Goal: Task Accomplishment & Management: Manage account settings

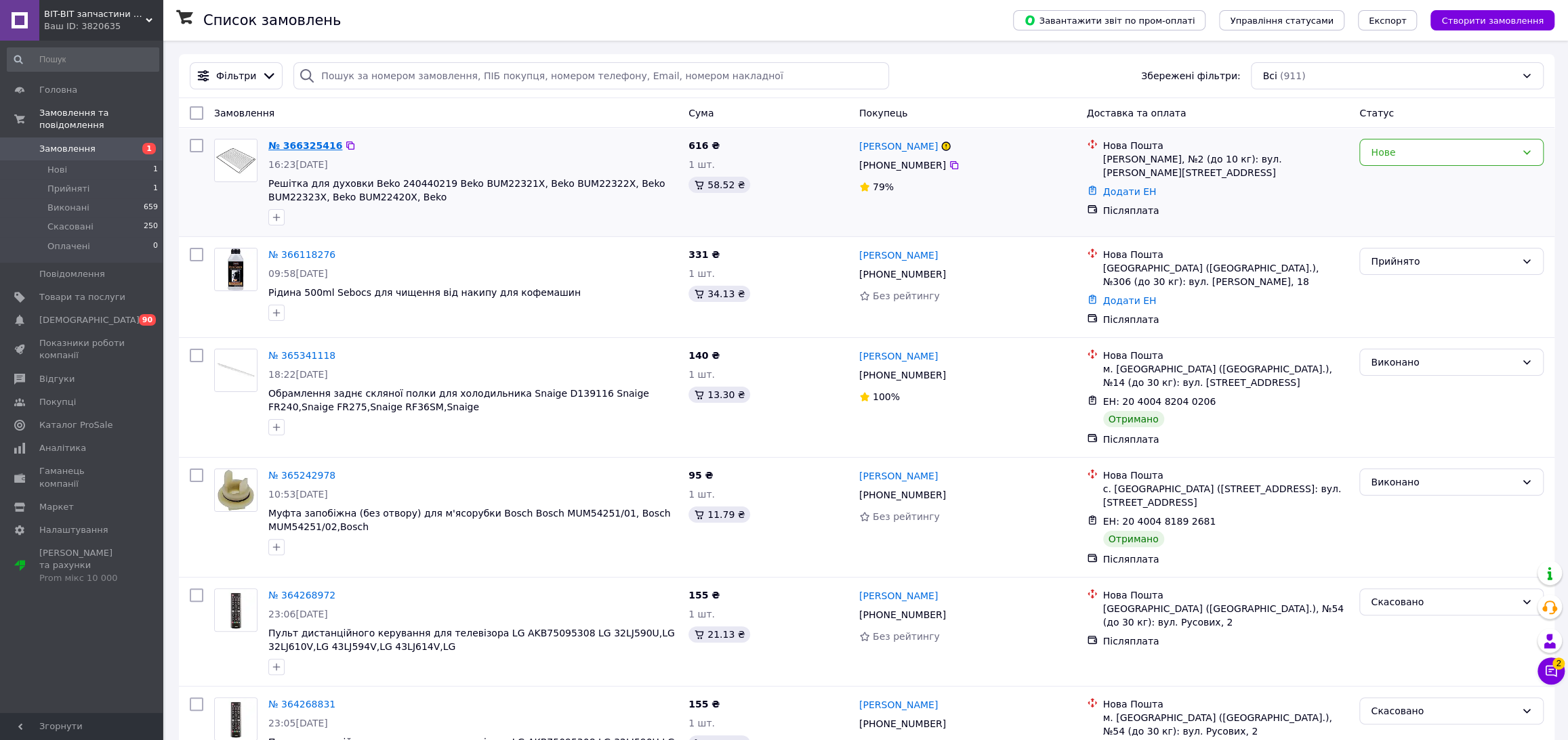
click at [307, 147] on link "№ 366325416" at bounding box center [305, 146] width 74 height 11
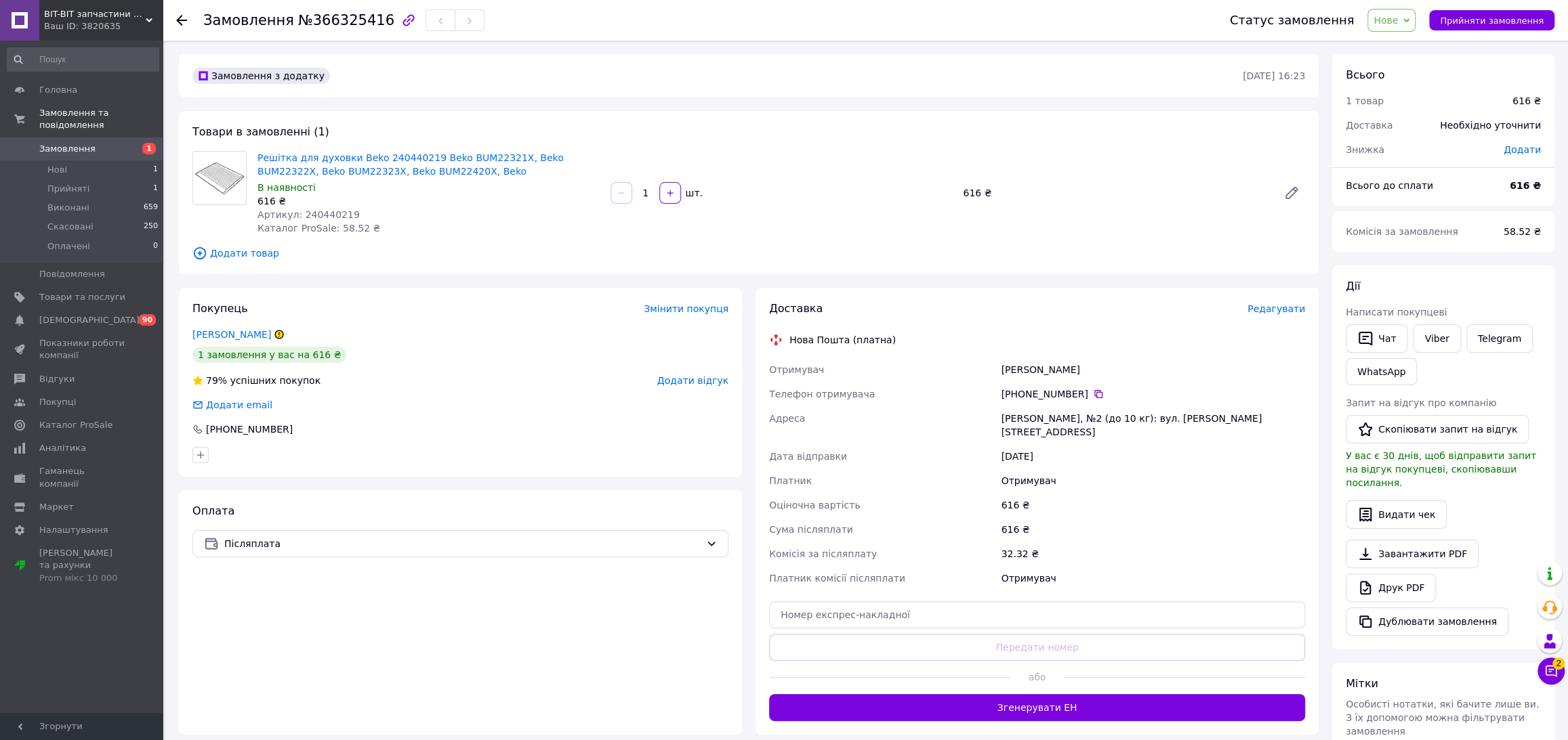
click at [275, 335] on icon at bounding box center [279, 334] width 8 height 8
click at [184, 18] on icon at bounding box center [181, 20] width 11 height 11
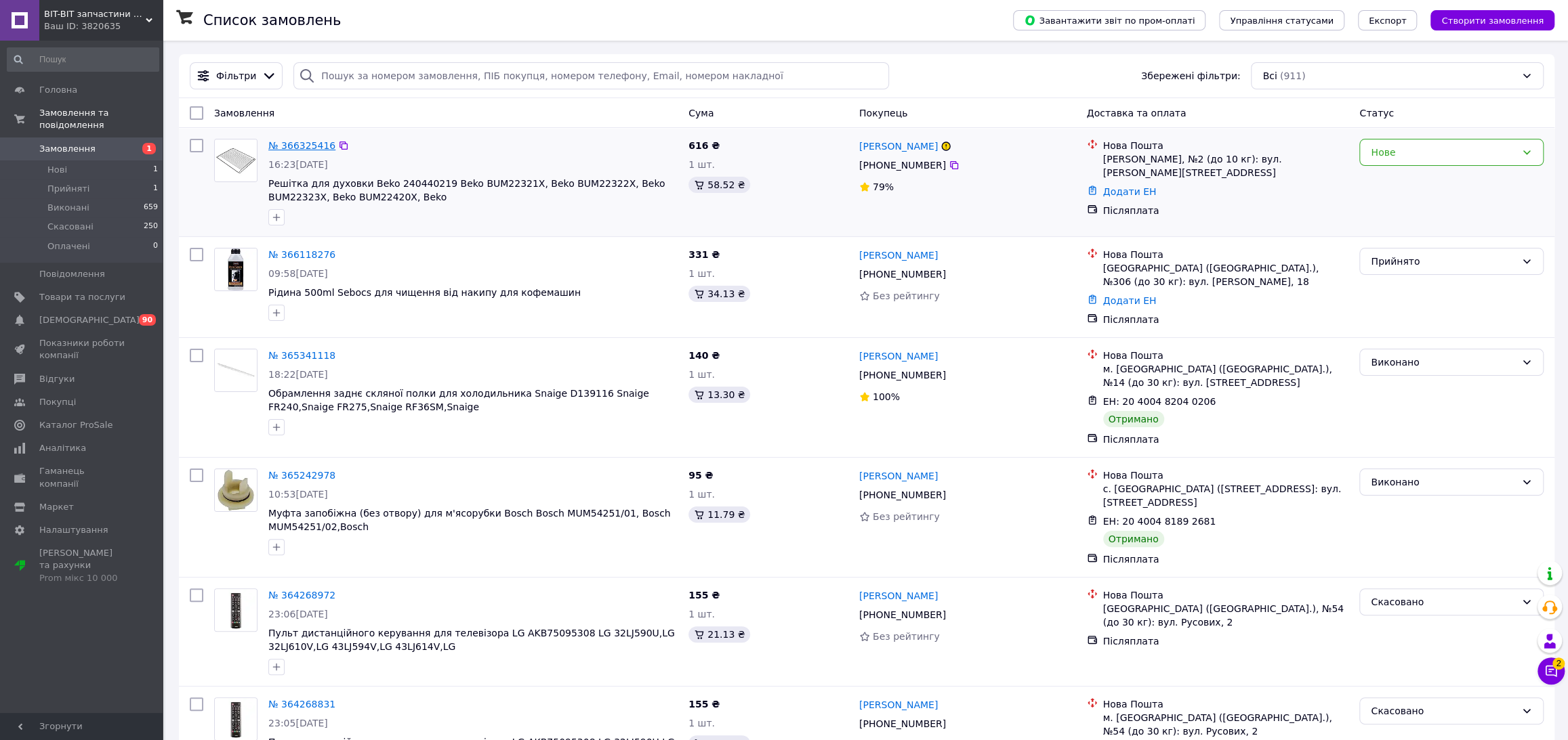
click at [321, 142] on link "№ 366325416" at bounding box center [302, 146] width 67 height 11
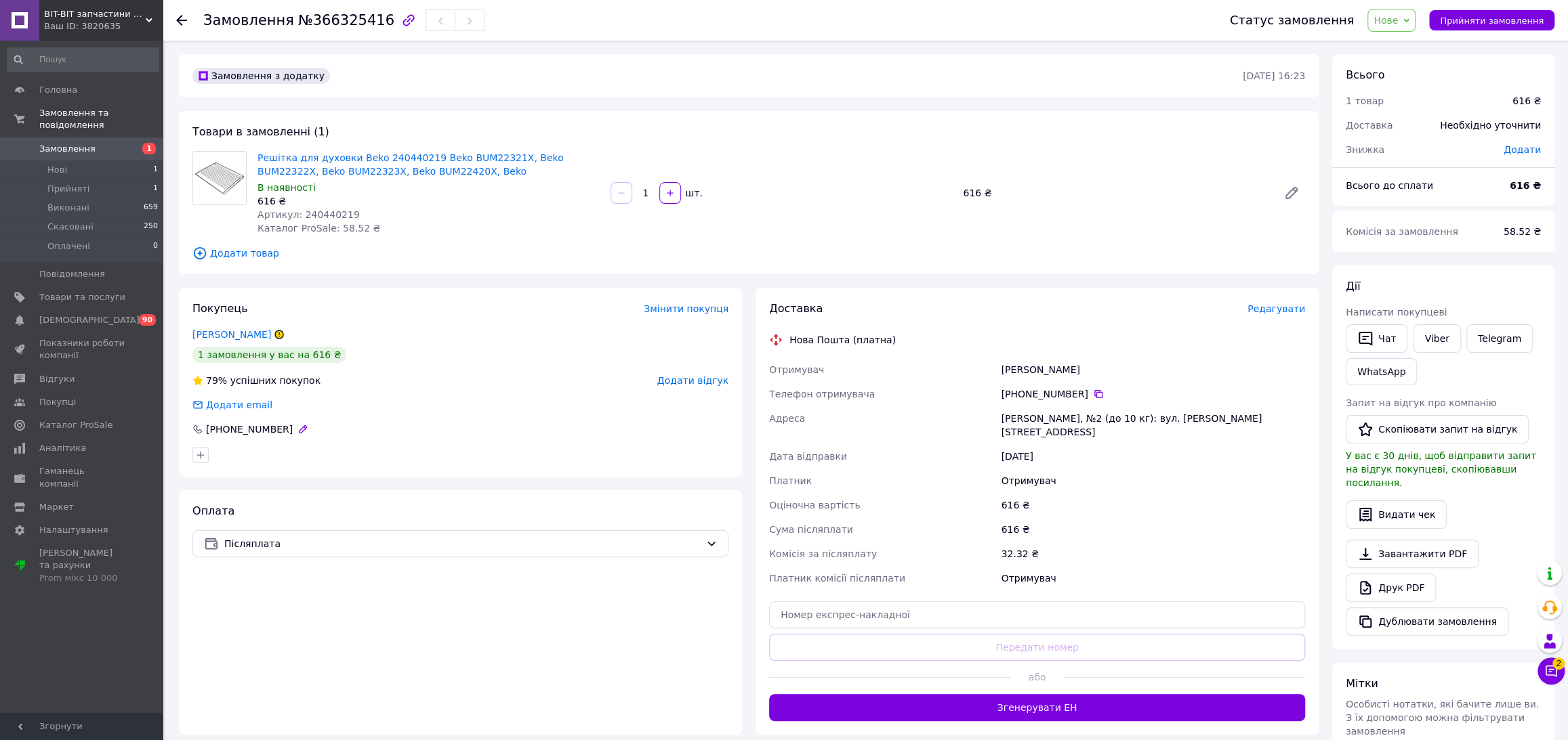
drag, startPoint x: 193, startPoint y: 426, endPoint x: 289, endPoint y: 434, distance: 96.3
click at [289, 434] on div "[PHONE_NUMBER]" at bounding box center [251, 429] width 121 height 14
copy div "[PHONE_NUMBER]"
drag, startPoint x: 358, startPoint y: 218, endPoint x: 302, endPoint y: 218, distance: 56.0
click at [302, 218] on div "Артикул: 240440219" at bounding box center [429, 214] width 342 height 14
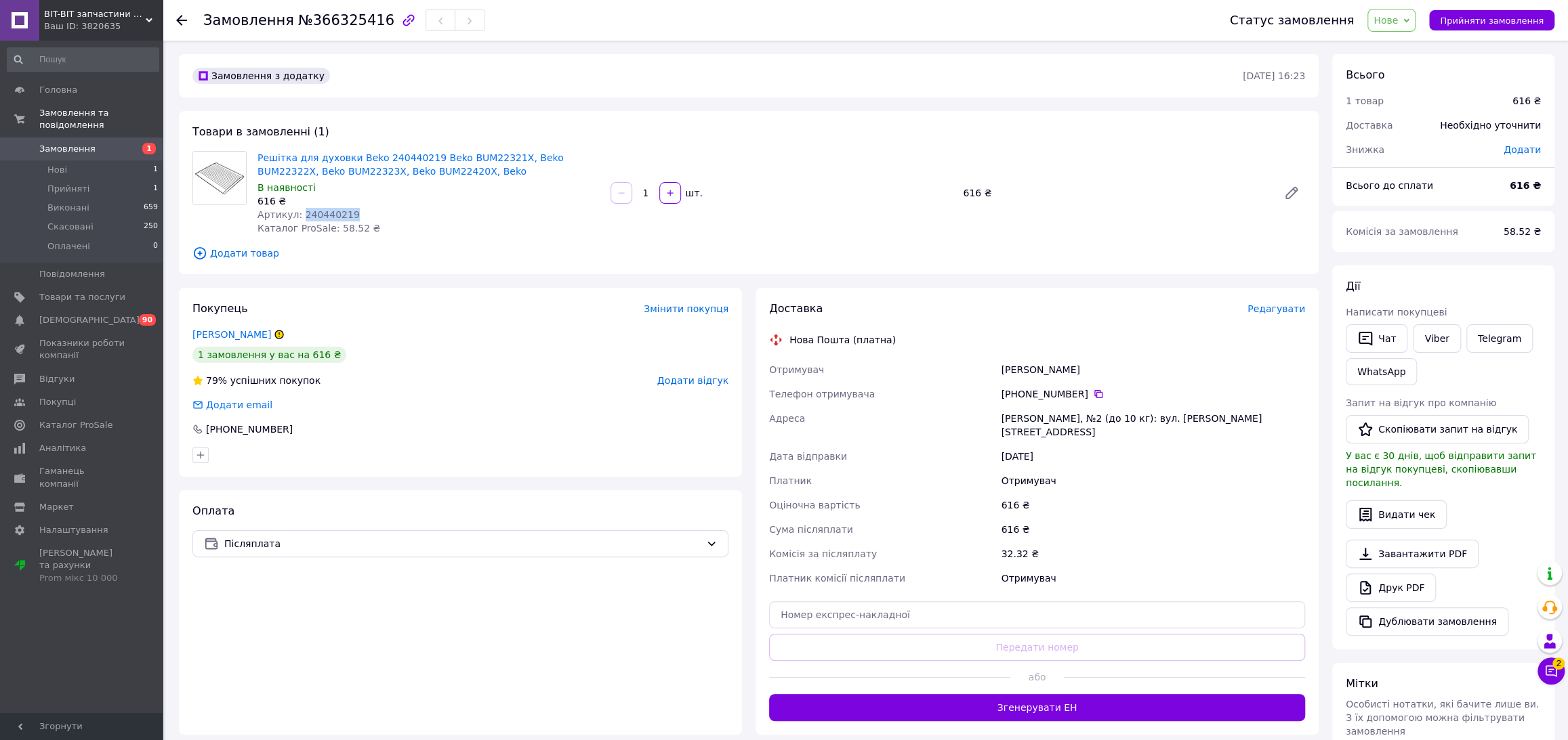
copy span "240440219"
drag, startPoint x: 1223, startPoint y: 416, endPoint x: 1001, endPoint y: 414, distance: 222.0
click at [1001, 414] on div "[PERSON_NAME], №2 (до 10 кг): вул. [PERSON_NAME][STREET_ADDRESS]" at bounding box center [1152, 426] width 310 height 38
copy div "[PERSON_NAME], №2 (до 10 кг): вул. [PERSON_NAME][STREET_ADDRESS]"
drag, startPoint x: 1079, startPoint y: 368, endPoint x: 1001, endPoint y: 371, distance: 78.1
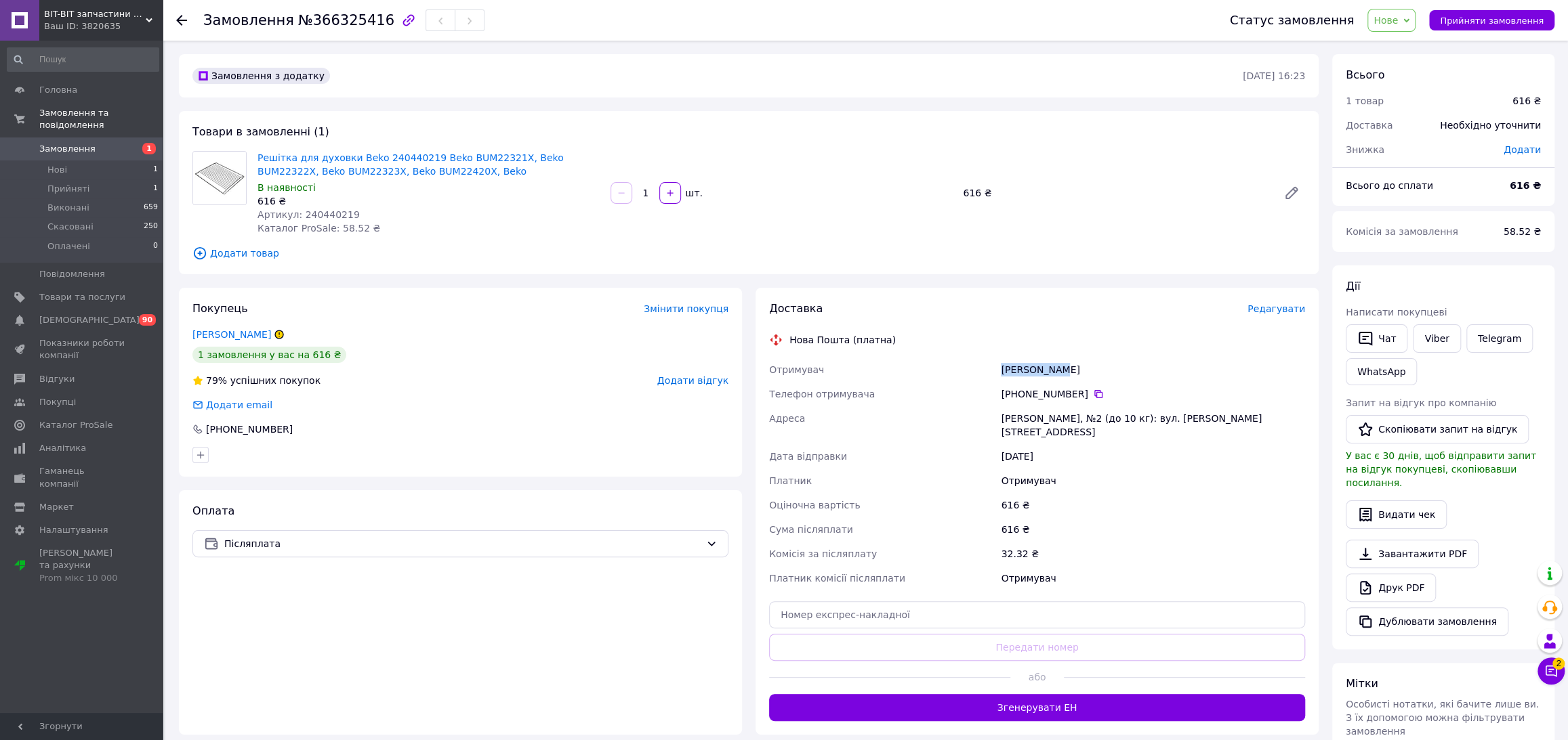
click at [1001, 371] on div "[PERSON_NAME]" at bounding box center [1152, 369] width 310 height 24
copy div "[PERSON_NAME]"
click at [1098, 392] on icon at bounding box center [1098, 393] width 8 height 8
click at [1397, 20] on span "Нове" at bounding box center [1385, 20] width 24 height 11
click at [1400, 42] on li "Прийнято" at bounding box center [1399, 48] width 62 height 20
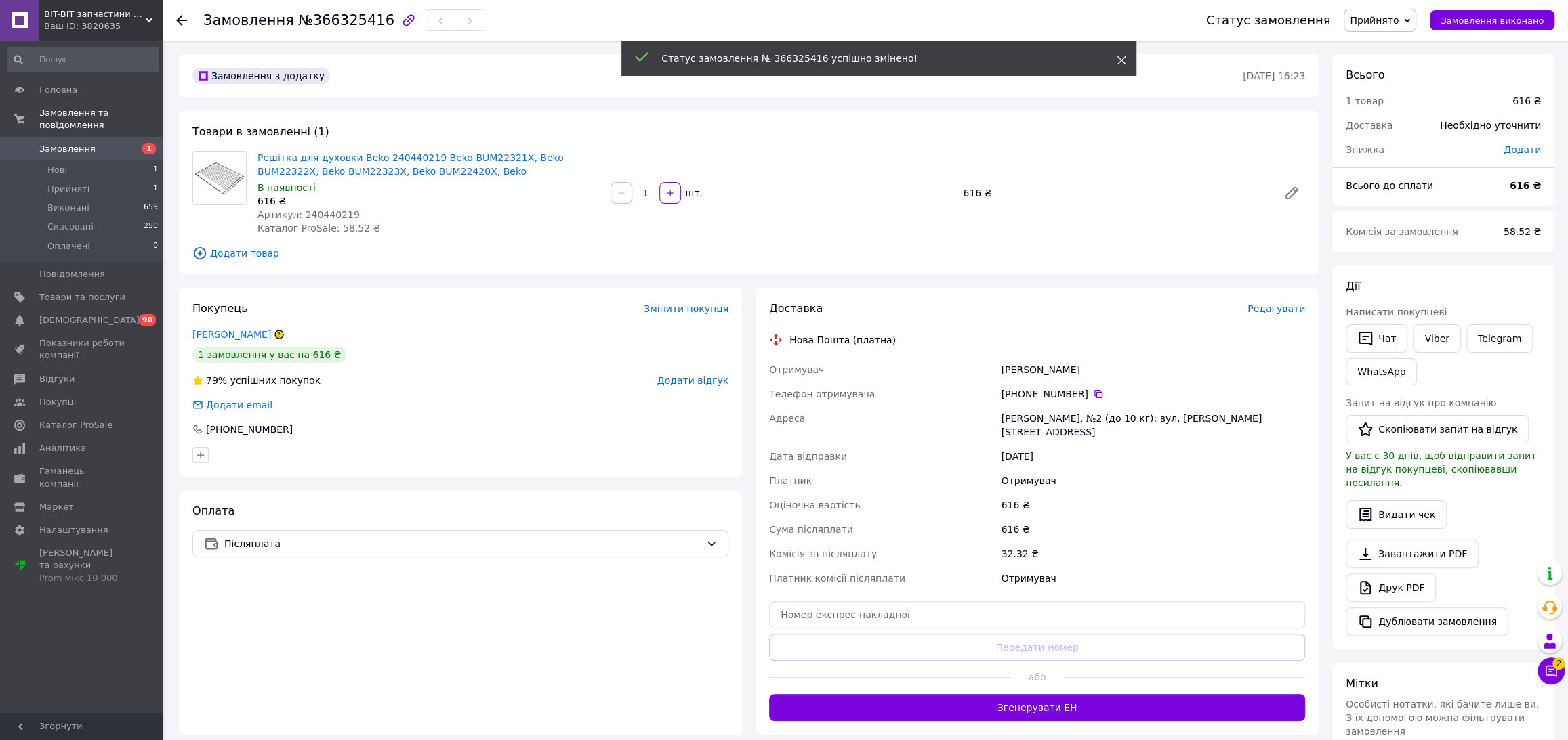
click at [1125, 60] on icon at bounding box center [1121, 60] width 10 height 10
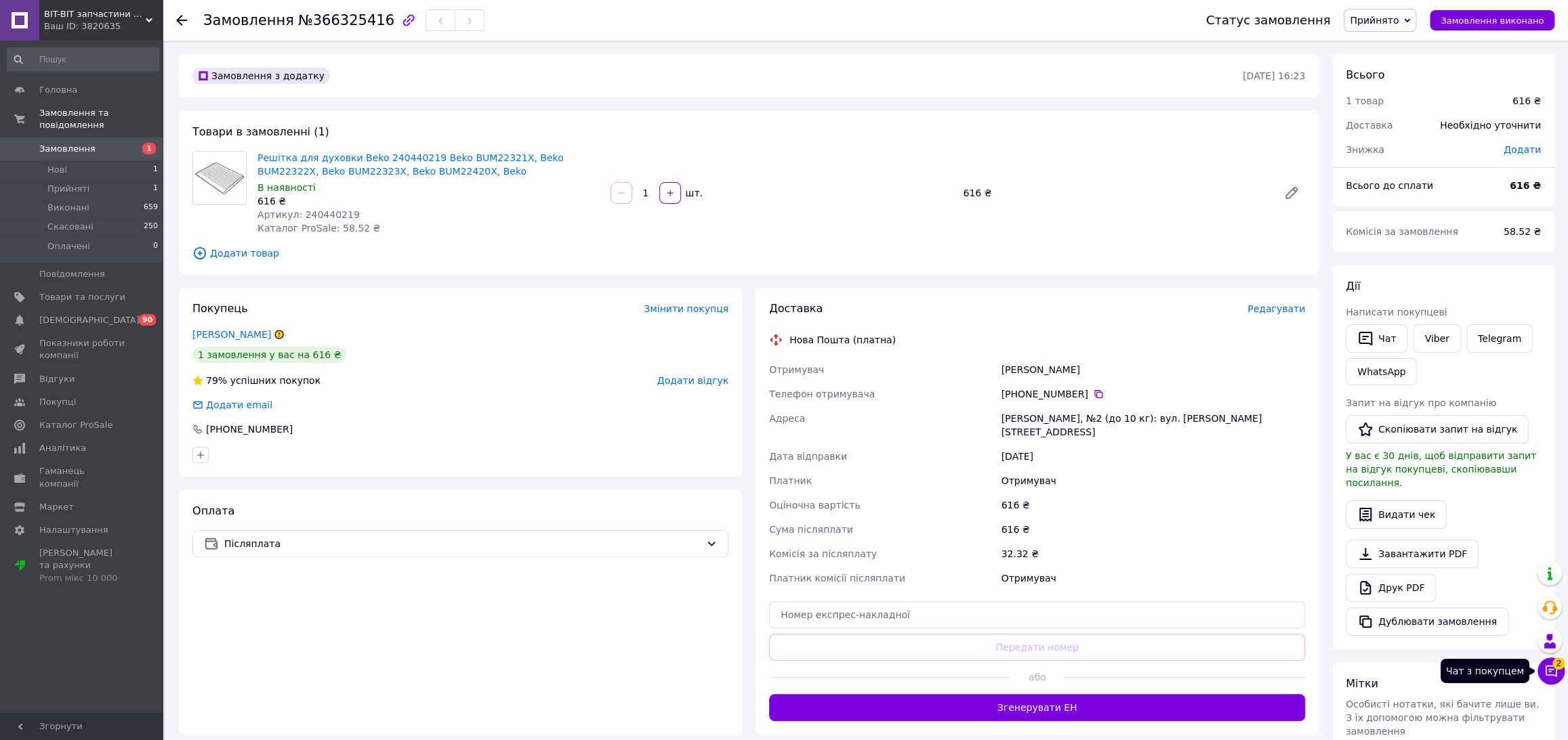
click at [1547, 669] on icon at bounding box center [1551, 671] width 14 height 14
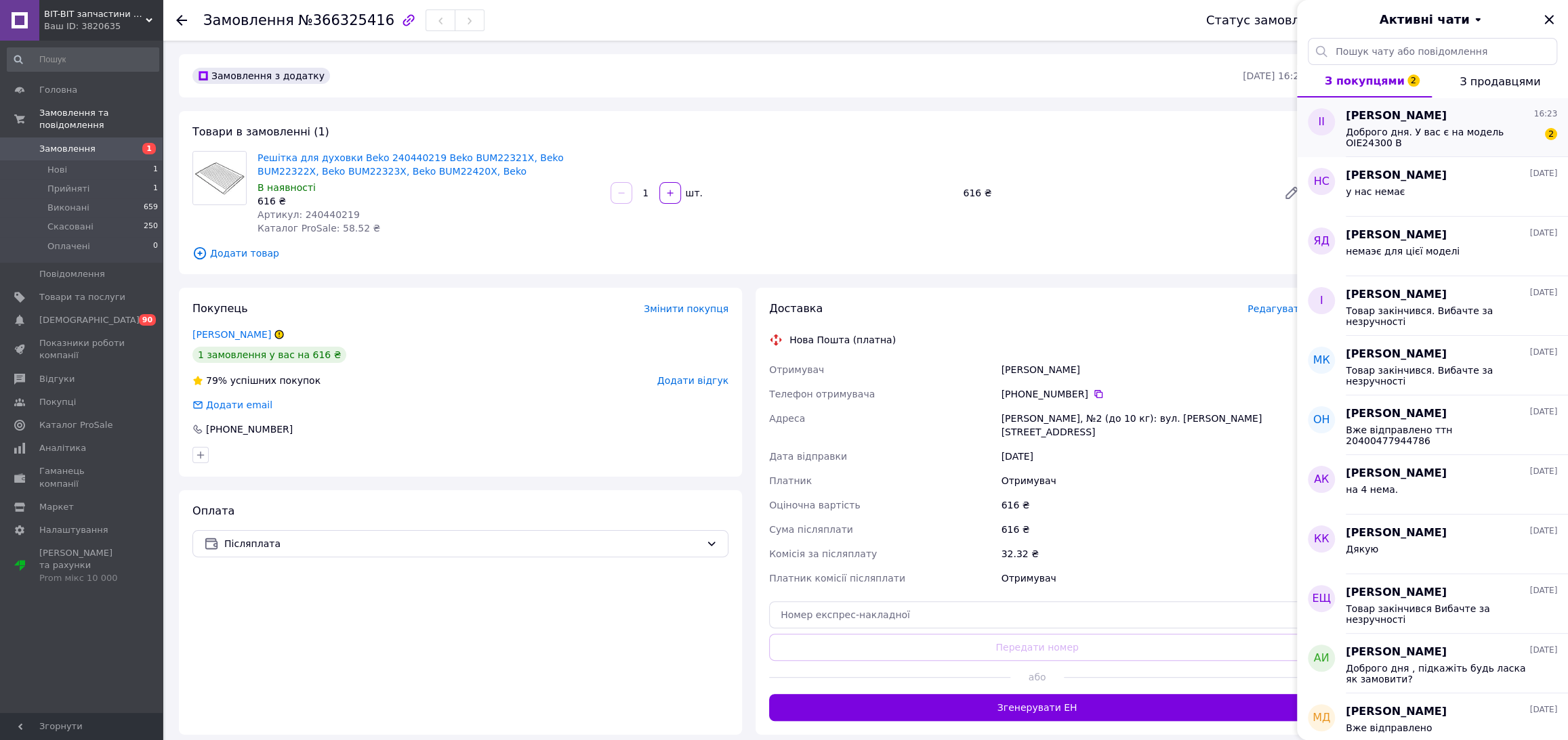
click at [1439, 132] on span "Доброго дня. У вас є на модель OIE24300 B" at bounding box center [1441, 137] width 192 height 22
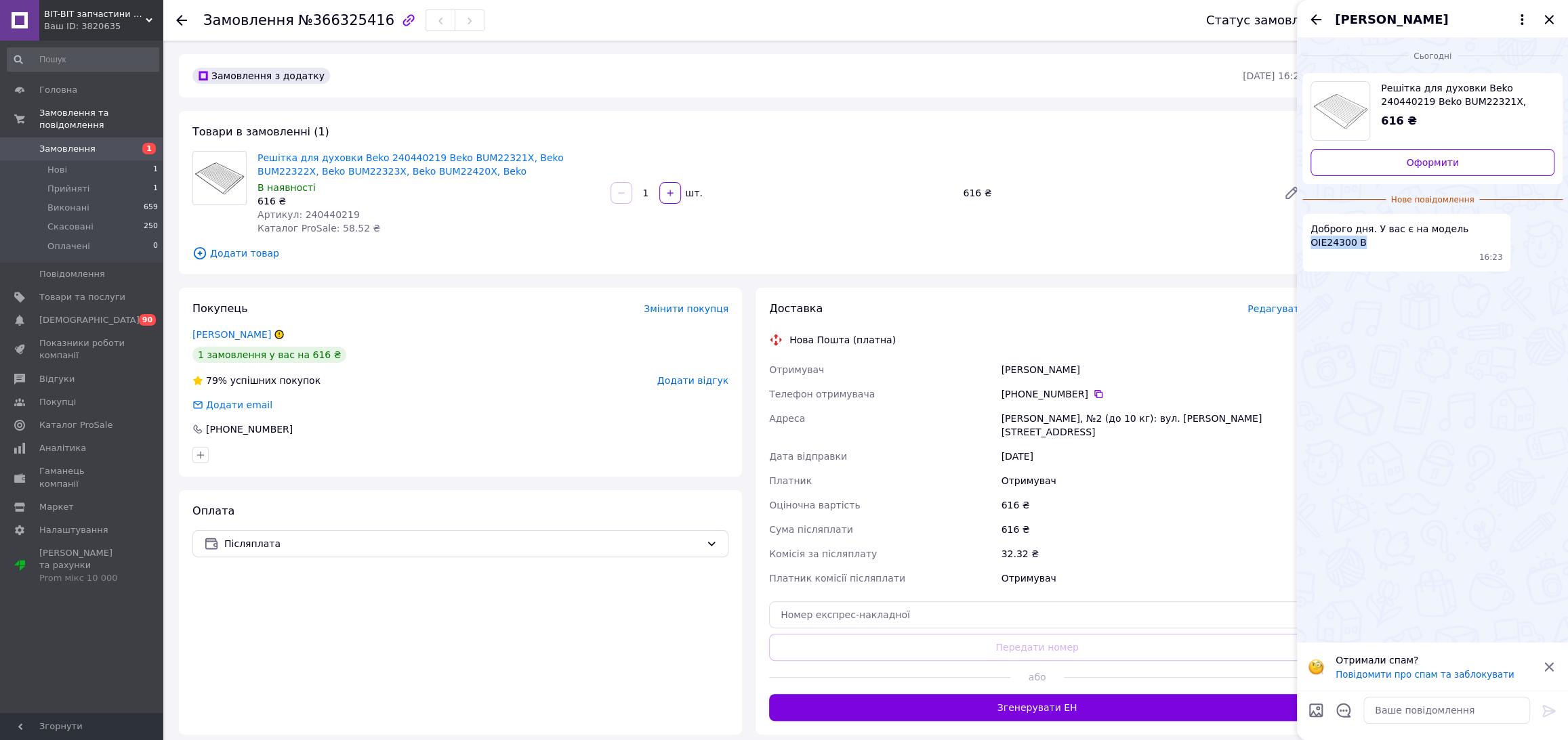
drag, startPoint x: 1364, startPoint y: 241, endPoint x: 1311, endPoint y: 243, distance: 53.0
click at [1311, 243] on span "Доброго дня. У вас є на модель OIE24300 B" at bounding box center [1406, 235] width 192 height 27
copy span "OIE24300 B"
click at [1395, 718] on textarea at bounding box center [1447, 710] width 167 height 27
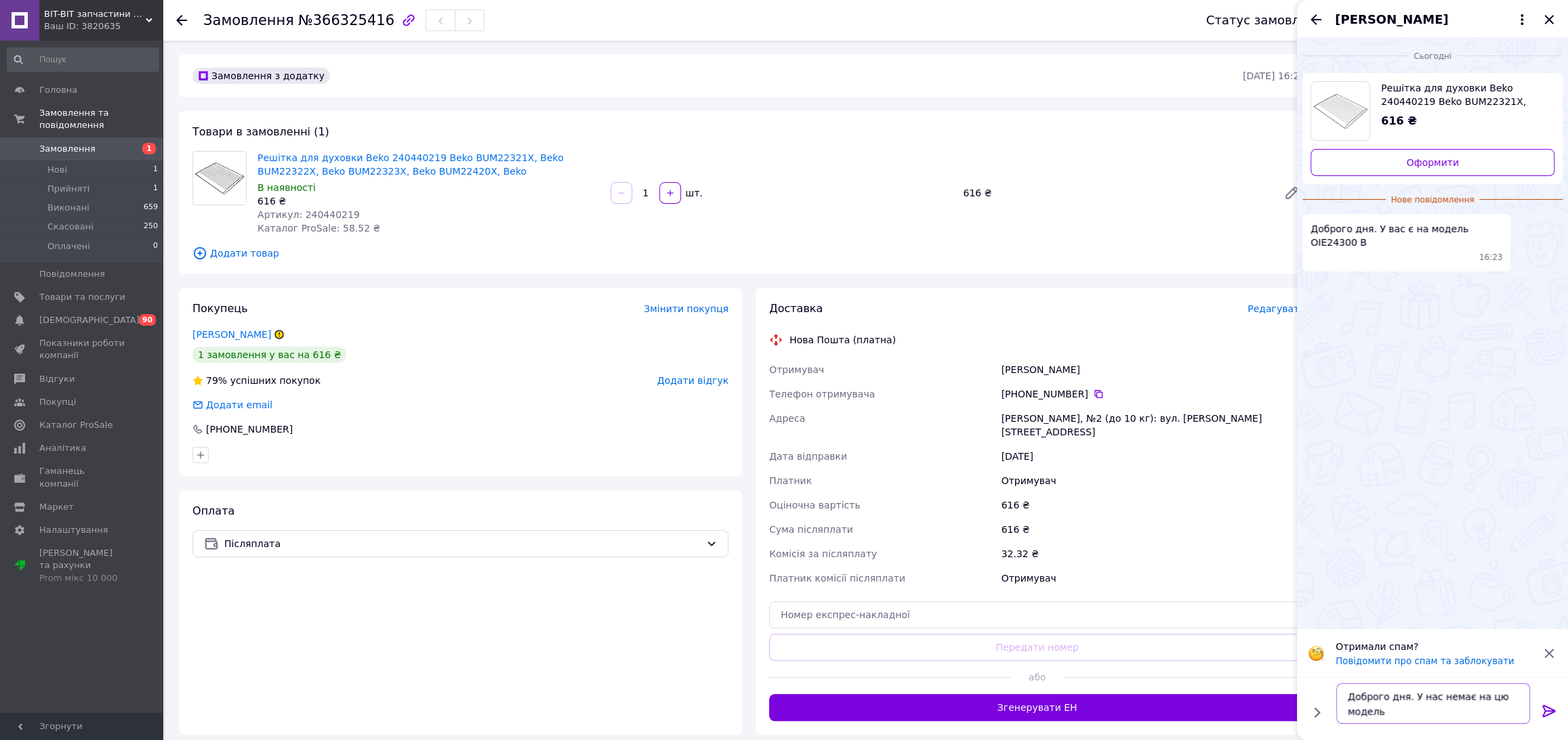
type textarea "Доброго дня. У нас немає на цю модель"
click at [1550, 709] on icon at bounding box center [1549, 711] width 13 height 12
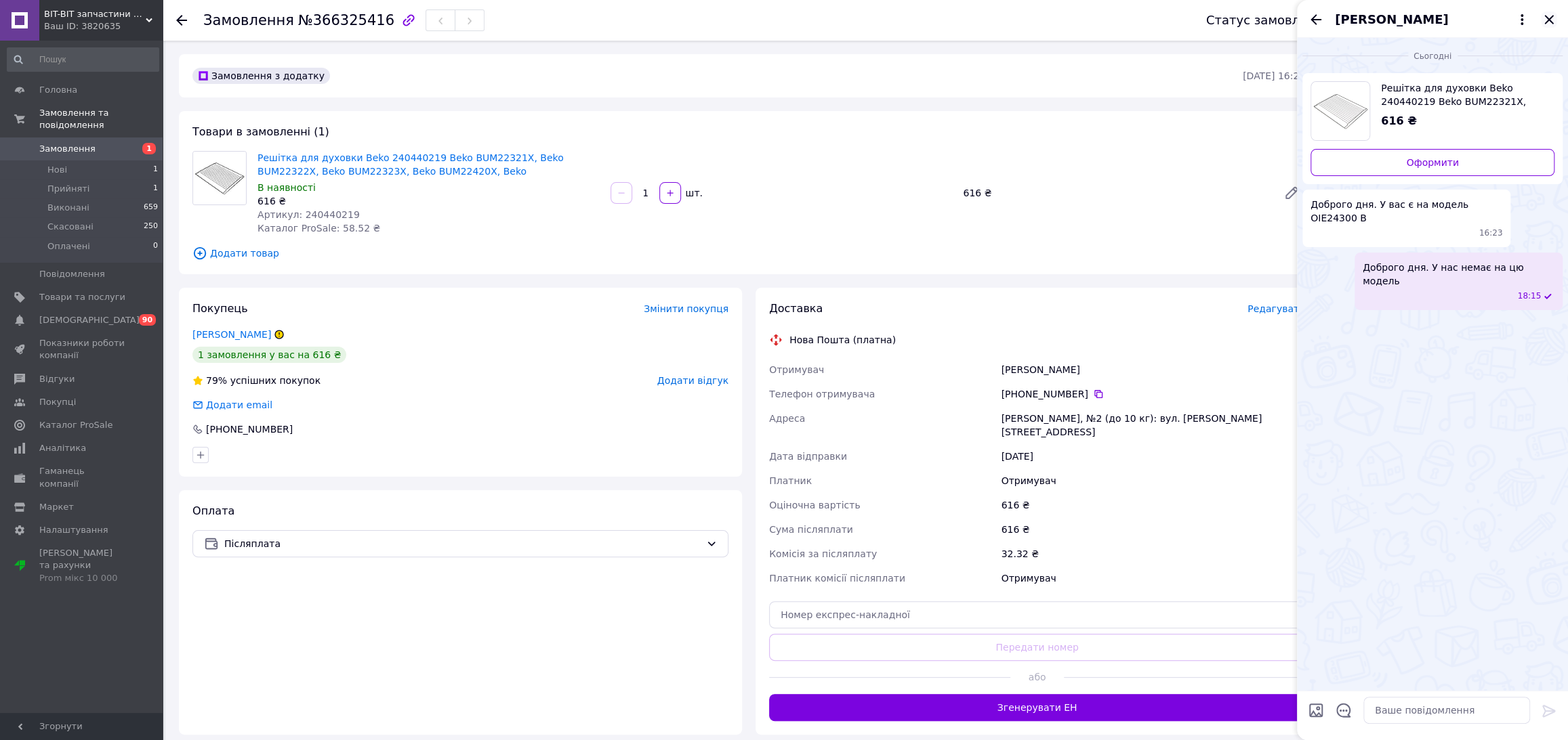
click at [1549, 23] on icon "Закрити" at bounding box center [1549, 20] width 16 height 16
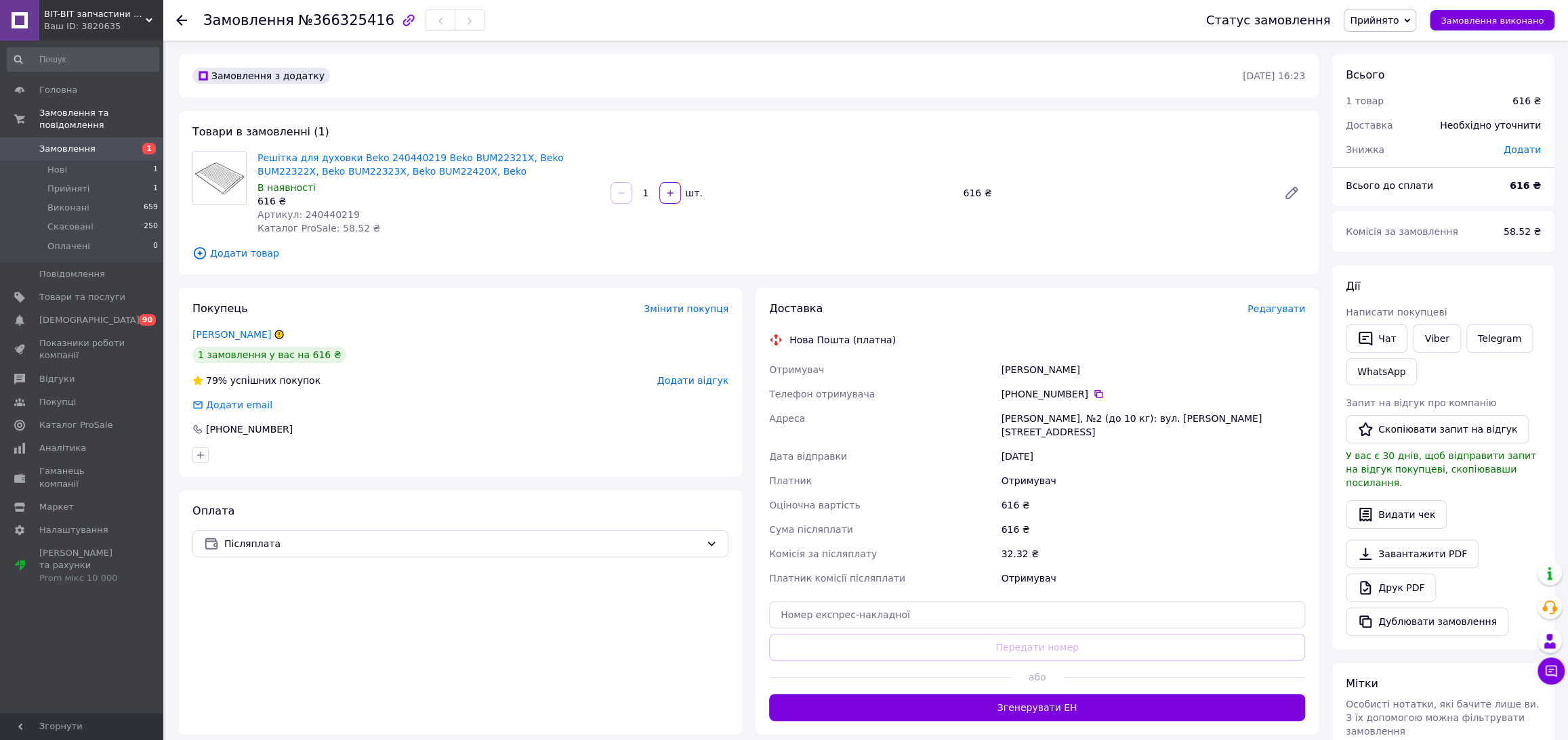
click at [1397, 25] on span "Прийнято" at bounding box center [1374, 20] width 49 height 11
click at [1391, 66] on li "Скасовано" at bounding box center [1380, 68] width 71 height 20
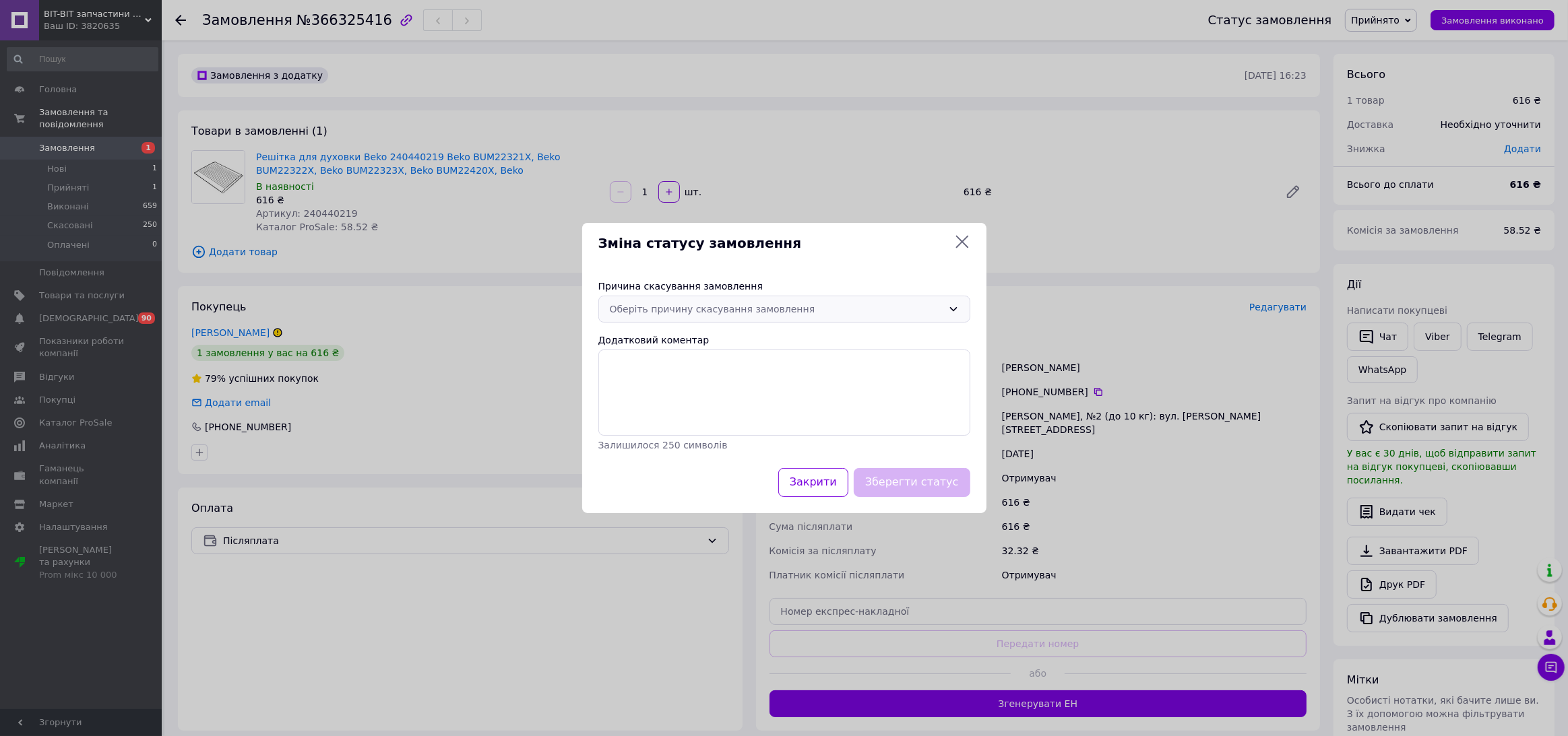
click at [767, 305] on div "Оберіть причину скасування замовлення" at bounding box center [776, 309] width 333 height 15
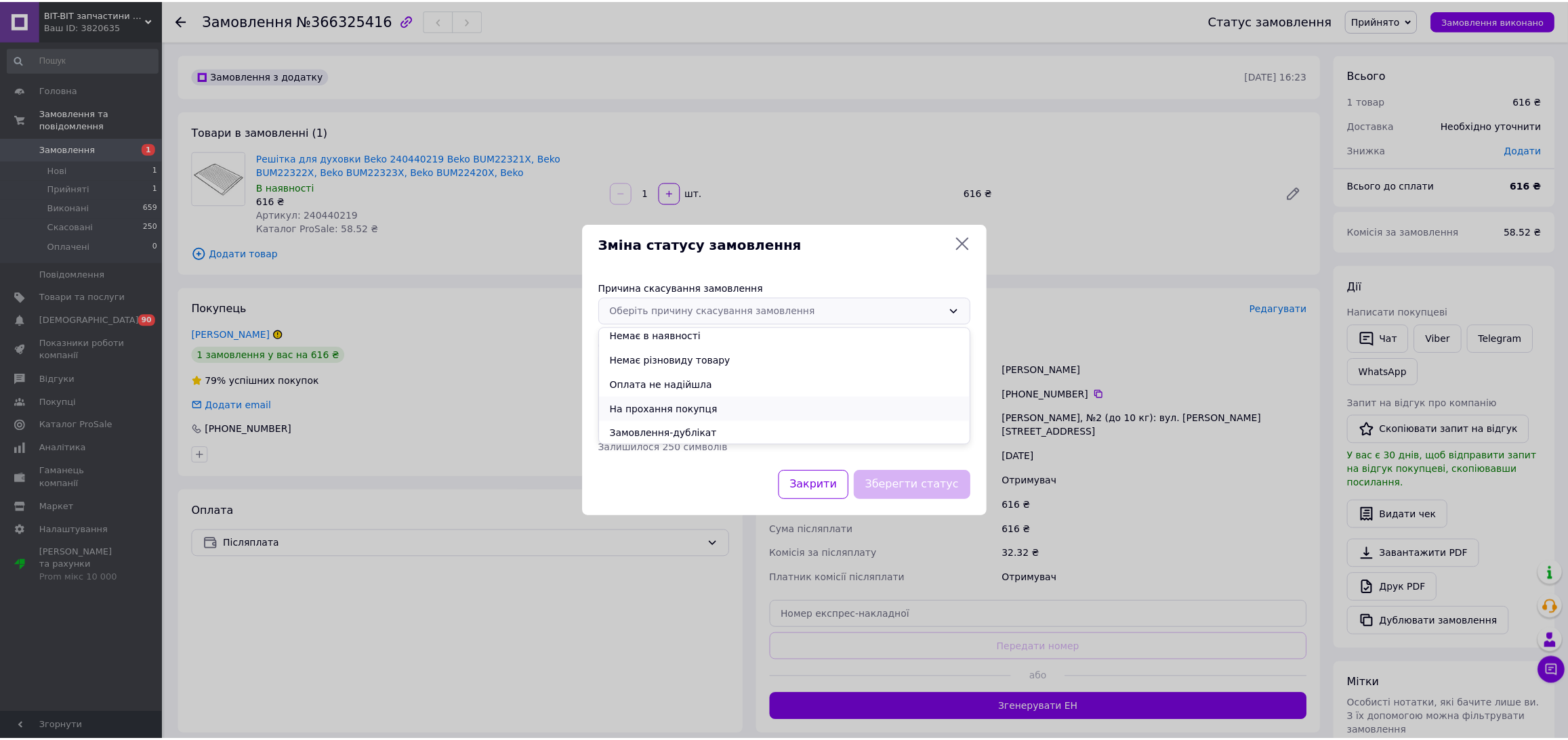
scroll to position [6, 0]
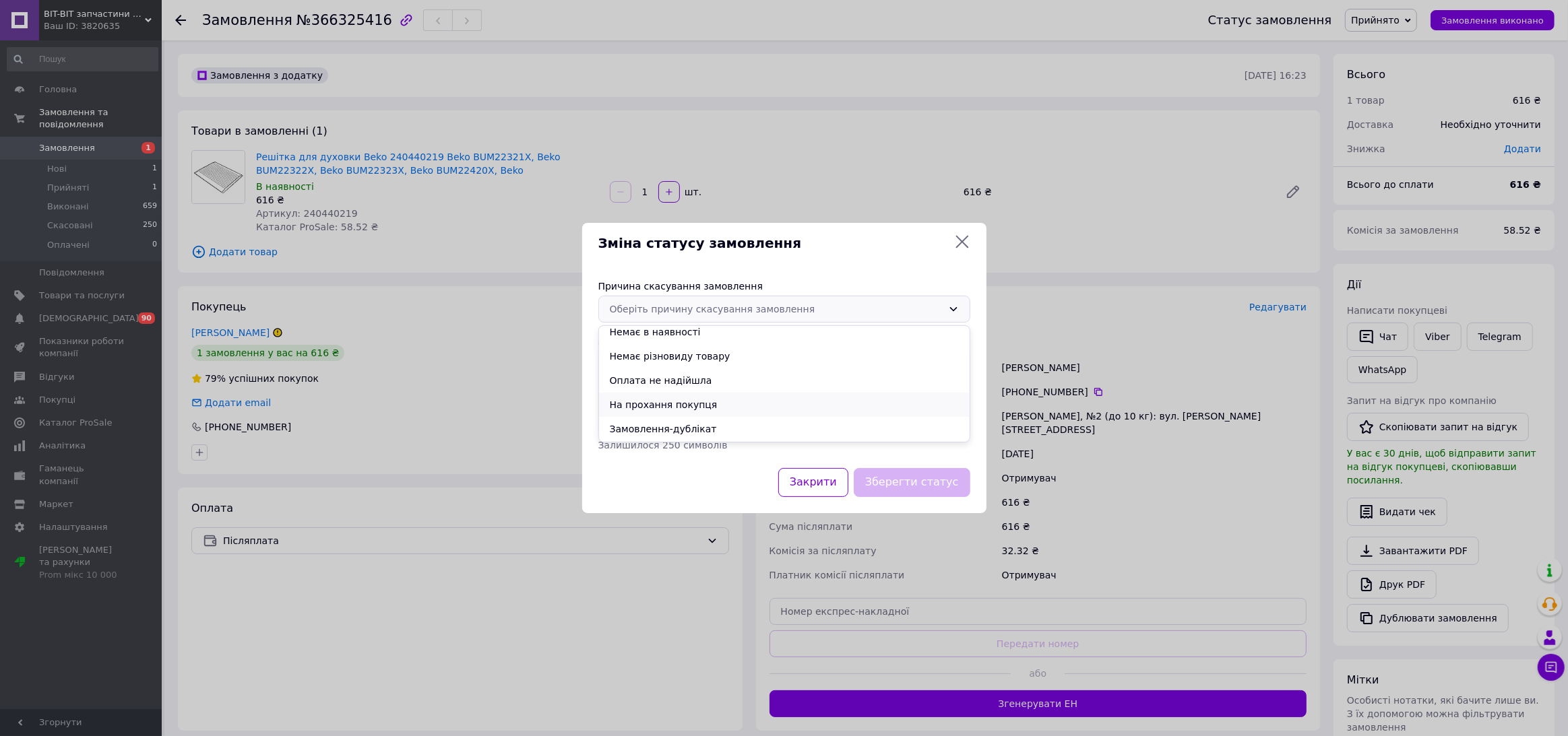
click at [679, 406] on li "На прохання покупця" at bounding box center [784, 404] width 370 height 24
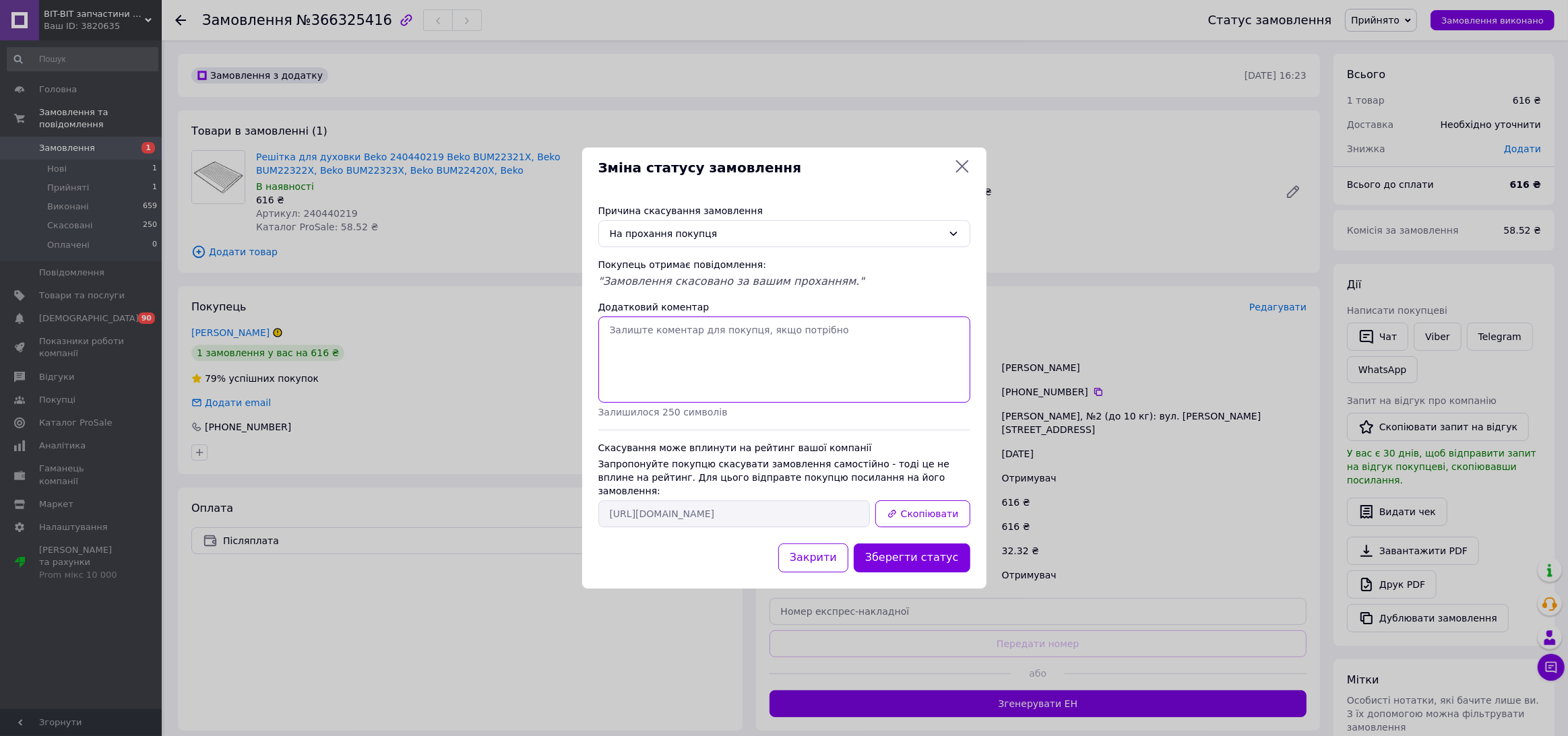
click at [691, 348] on textarea "Додатковий коментар" at bounding box center [784, 359] width 372 height 87
type textarea "не підходить на модель"
click at [876, 555] on button "Зберегти статус" at bounding box center [912, 558] width 116 height 29
